Goal: Task Accomplishment & Management: Manage account settings

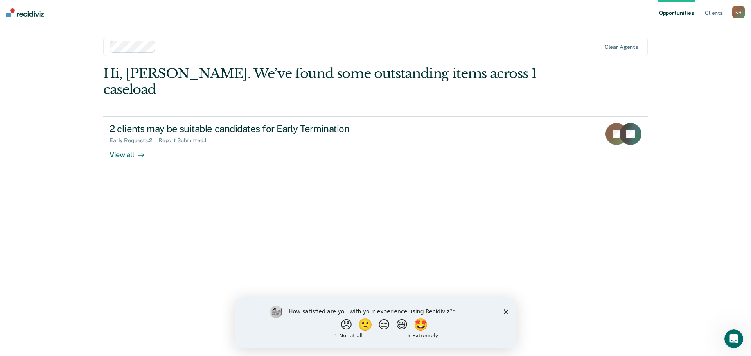
click at [260, 48] on div at bounding box center [380, 46] width 442 height 9
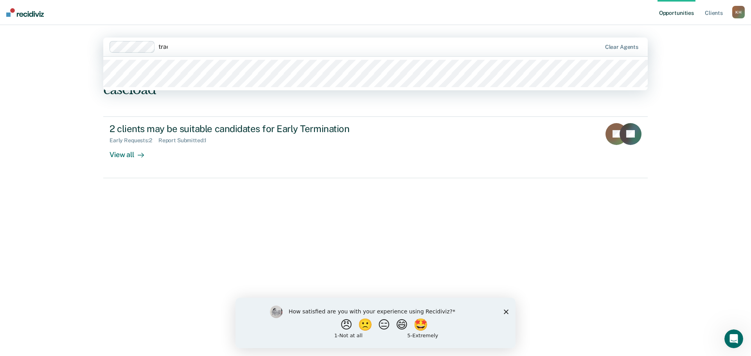
type input "trace"
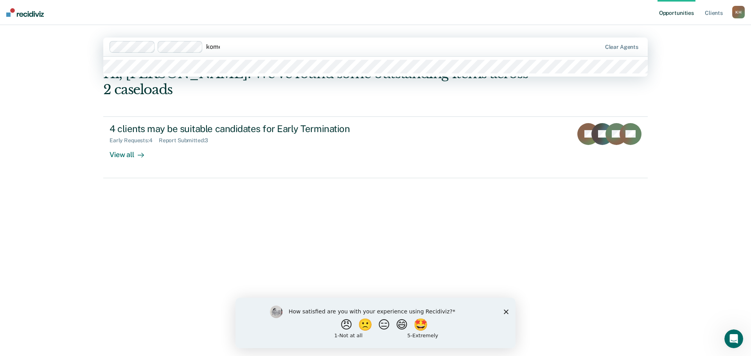
type input "[PERSON_NAME]"
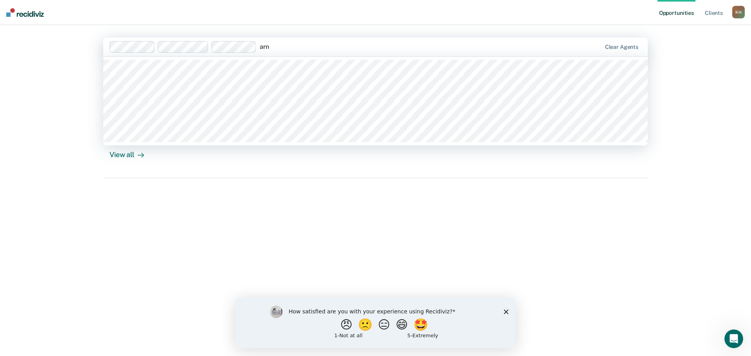
type input "arno"
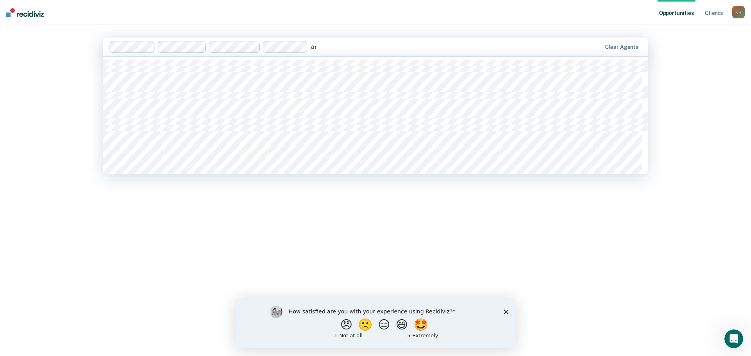
type input "[PERSON_NAME]"
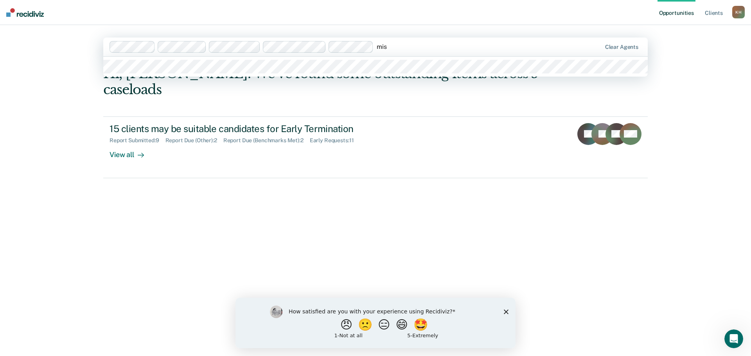
type input "mist"
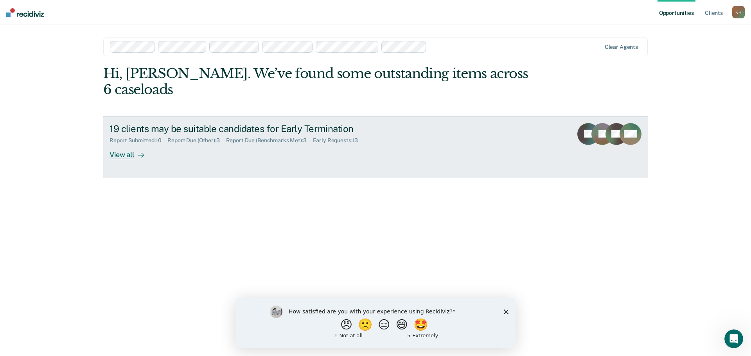
click at [124, 144] on div "View all" at bounding box center [131, 151] width 44 height 15
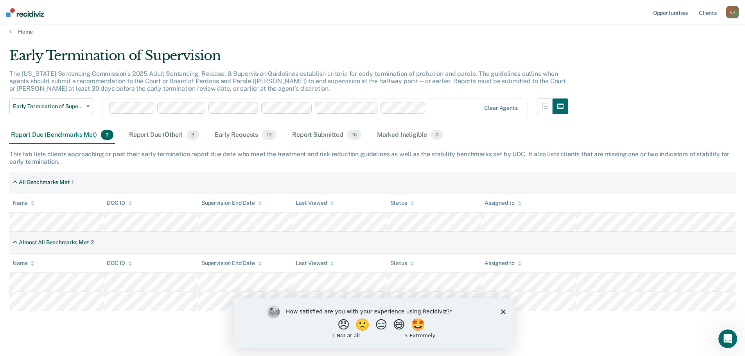
scroll to position [18, 0]
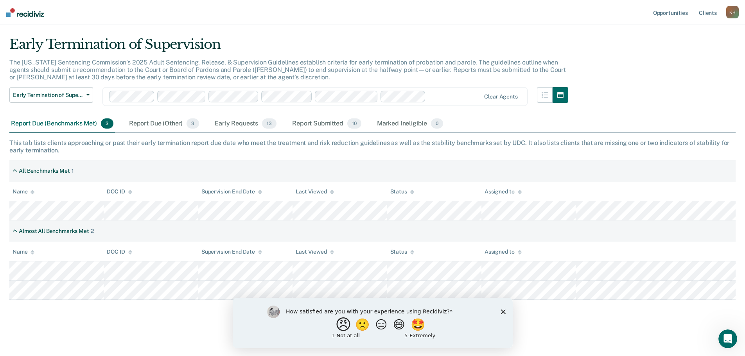
click at [337, 324] on button "😠" at bounding box center [344, 325] width 18 height 16
click at [414, 331] on input "Enter text..." at bounding box center [365, 330] width 160 height 16
drag, startPoint x: 414, startPoint y: 330, endPoint x: 235, endPoint y: 339, distance: 179.7
click at [235, 339] on div "What is the reason for the score that you gave? This information is available i…" at bounding box center [372, 324] width 280 height 47
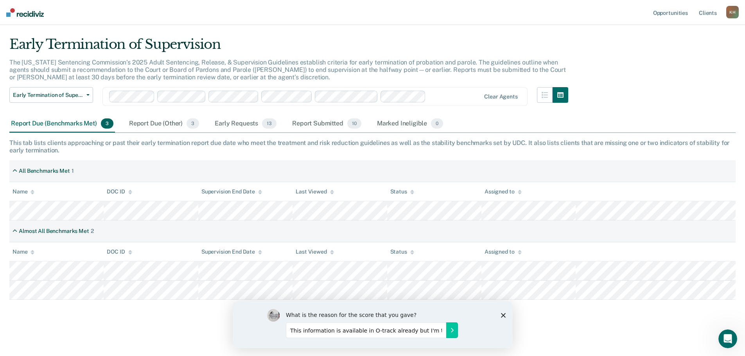
click at [326, 332] on input "This information is available in O-track already but I'm told I need to use thi…" at bounding box center [365, 330] width 160 height 16
drag, startPoint x: 335, startPoint y: 333, endPoint x: 394, endPoint y: 339, distance: 59.3
click at [394, 339] on div "What is the reason for the score that you gave? This information is available i…" at bounding box center [381, 324] width 192 height 31
click at [400, 329] on input "This information is available in O-track already but I'm told I need to use thi…" at bounding box center [365, 330] width 160 height 16
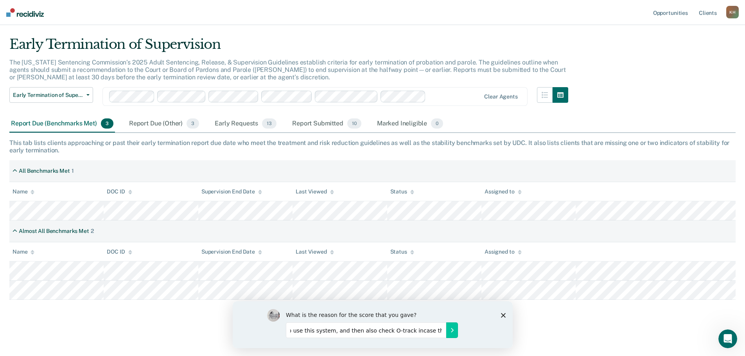
scroll to position [0, 207]
drag, startPoint x: 400, startPoint y: 329, endPoint x: 366, endPoint y: 337, distance: 34.1
click at [370, 339] on div "What is the reason for the score that you gave? This information is available i…" at bounding box center [381, 324] width 192 height 31
click at [362, 332] on input "This information is available in O-track already but I'm told I need to use thi…" at bounding box center [365, 330] width 160 height 16
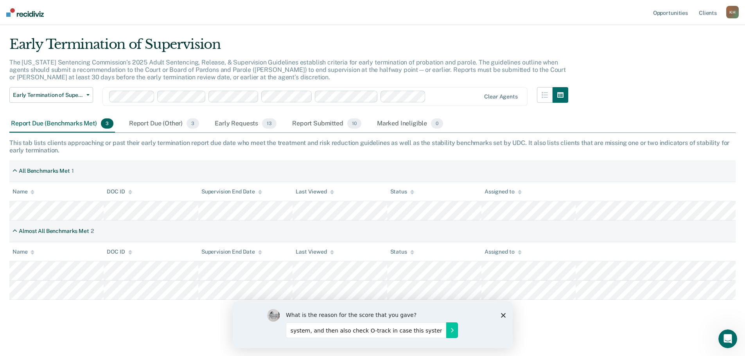
drag, startPoint x: 415, startPoint y: 331, endPoint x: 444, endPoint y: 333, distance: 29.4
click at [444, 333] on input "This information is available in O-track already but I'm told I need to use thi…" at bounding box center [365, 330] width 160 height 16
click at [442, 332] on input "This information is available in O-track already but I'm told I need to use thi…" at bounding box center [365, 330] width 160 height 16
type input "This information is available in O-track already but I'm told I need to use thi…"
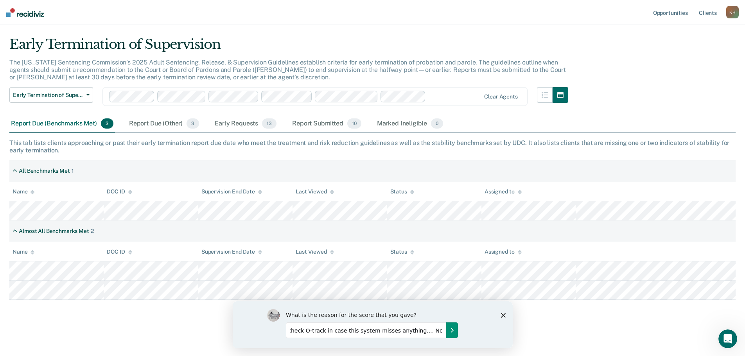
click at [454, 330] on icon "Submit your response" at bounding box center [452, 330] width 6 height 6
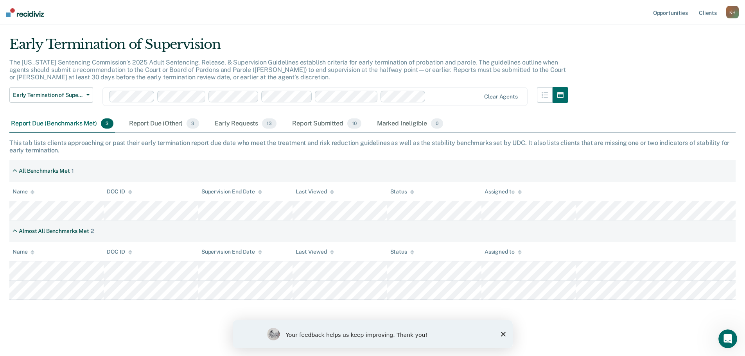
click at [502, 335] on polygon "Close survey" at bounding box center [503, 334] width 5 height 5
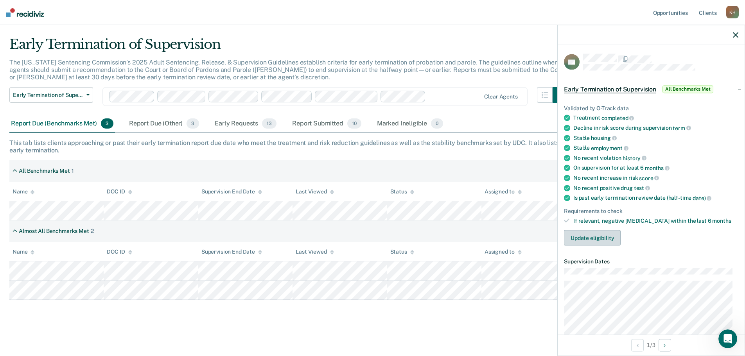
click at [610, 238] on button "Update eligibility" at bounding box center [592, 238] width 57 height 16
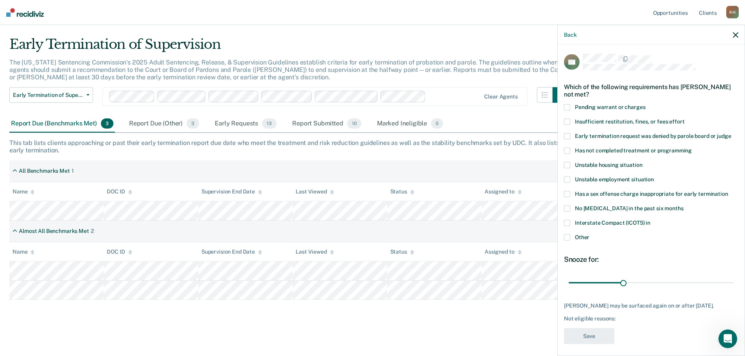
click at [565, 134] on span at bounding box center [567, 136] width 6 height 6
drag, startPoint x: 620, startPoint y: 280, endPoint x: 674, endPoint y: 284, distance: 53.7
type input "60"
click at [674, 284] on input "range" at bounding box center [651, 283] width 165 height 14
click at [606, 335] on button "Save" at bounding box center [589, 336] width 50 height 16
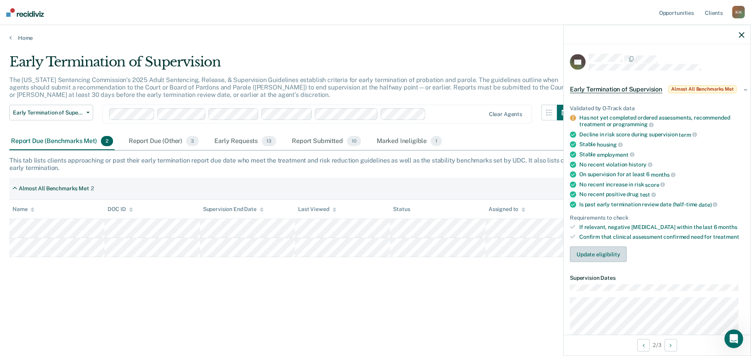
click at [598, 253] on button "Update eligibility" at bounding box center [598, 255] width 57 height 16
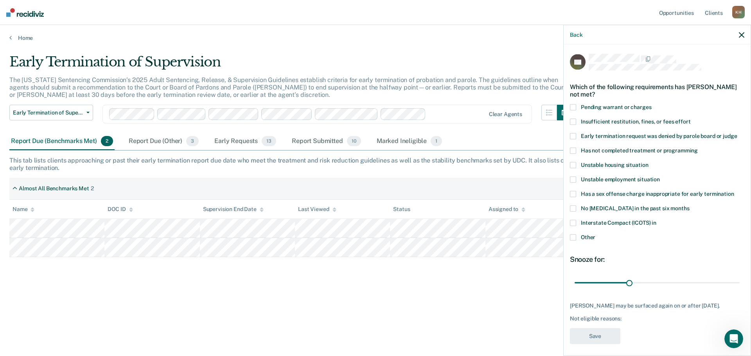
click at [573, 152] on span at bounding box center [573, 151] width 6 height 6
click at [574, 221] on span at bounding box center [573, 223] width 6 height 6
drag, startPoint x: 627, startPoint y: 281, endPoint x: 680, endPoint y: 284, distance: 52.9
type input "60"
click at [680, 284] on input "range" at bounding box center [656, 283] width 165 height 14
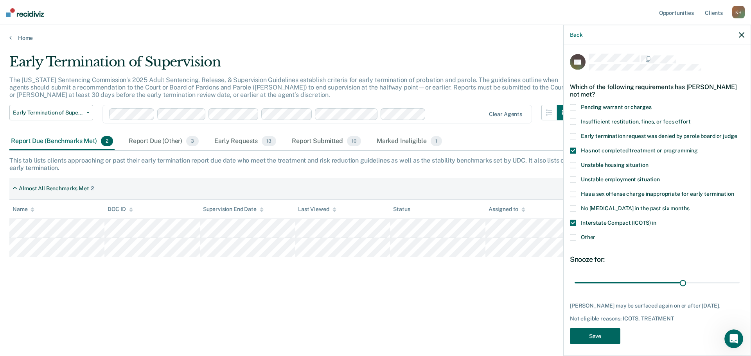
click at [612, 340] on button "Save" at bounding box center [595, 336] width 50 height 16
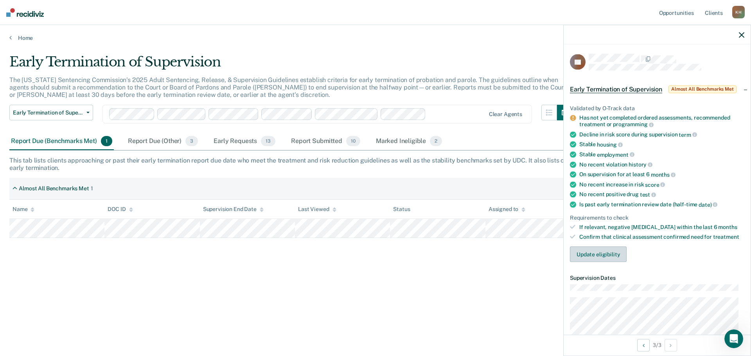
click at [607, 256] on button "Update eligibility" at bounding box center [598, 255] width 57 height 16
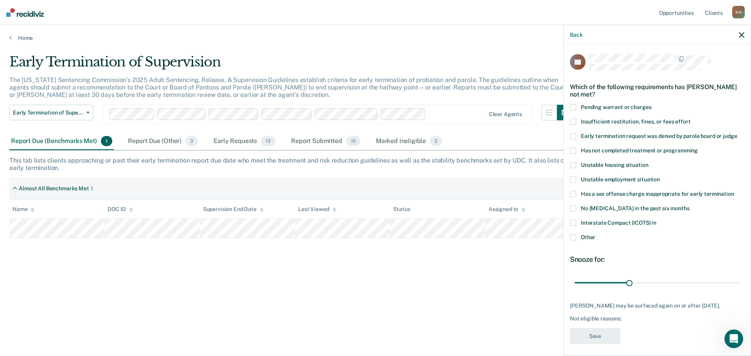
click at [571, 223] on span at bounding box center [573, 223] width 6 height 6
click at [575, 153] on span at bounding box center [573, 151] width 6 height 6
drag, startPoint x: 631, startPoint y: 281, endPoint x: 678, endPoint y: 283, distance: 47.4
type input "60"
click at [678, 283] on input "range" at bounding box center [656, 283] width 165 height 14
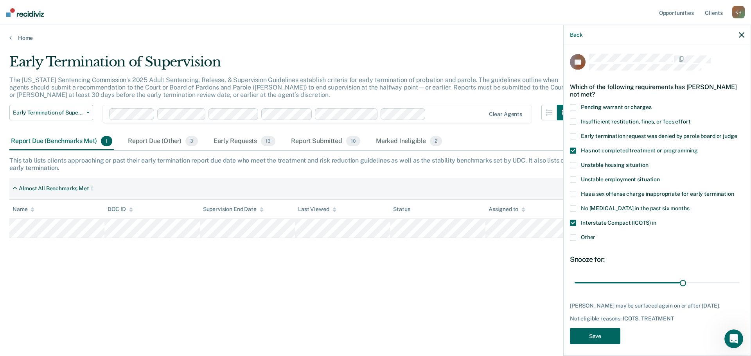
click at [606, 341] on button "Save" at bounding box center [595, 336] width 50 height 16
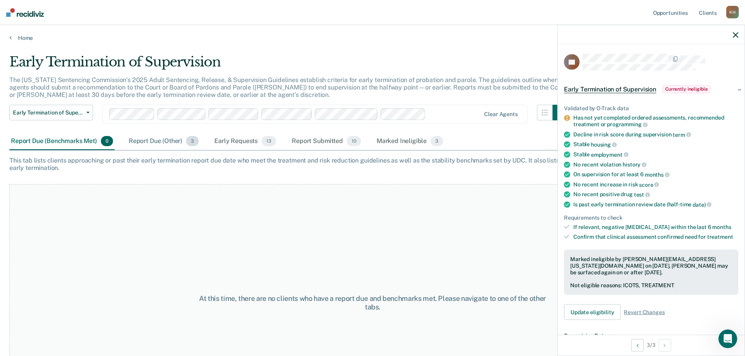
click at [171, 144] on div "Report Due (Other) 3" at bounding box center [163, 141] width 73 height 17
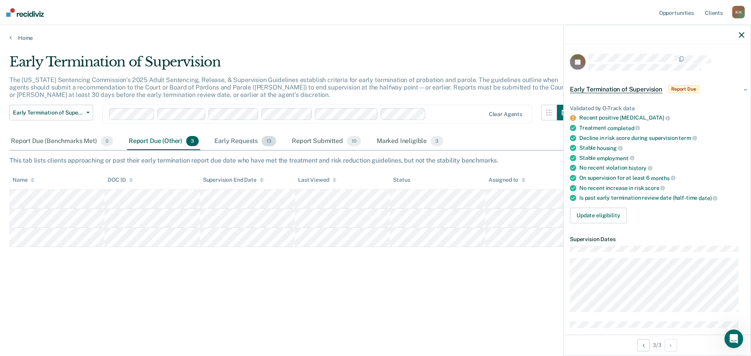
click at [241, 145] on div "Early Requests 13" at bounding box center [245, 141] width 65 height 17
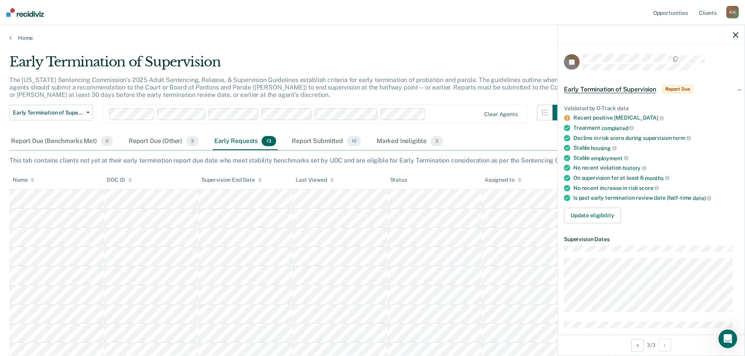
click at [738, 37] on div at bounding box center [651, 35] width 187 height 20
click at [737, 34] on icon "button" at bounding box center [735, 34] width 5 height 5
